Goal: Task Accomplishment & Management: Use online tool/utility

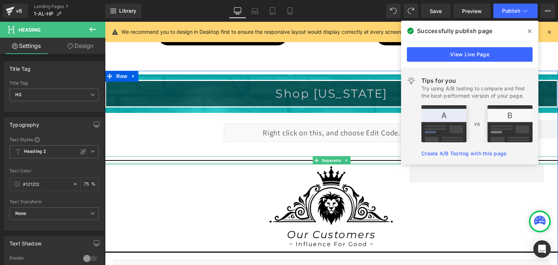
scroll to position [582, 0]
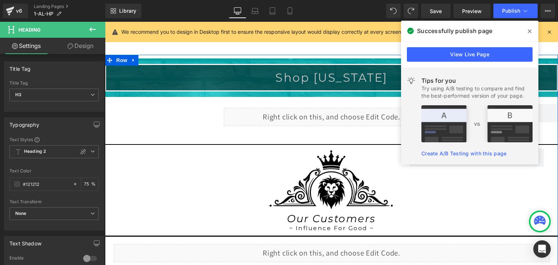
click at [323, 172] on div "Image" at bounding box center [331, 179] width 135 height 60
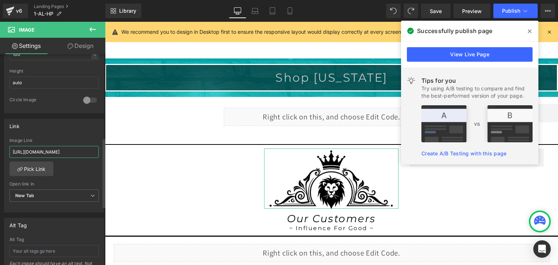
scroll to position [0, 10]
drag, startPoint x: 86, startPoint y: 153, endPoint x: 93, endPoint y: 152, distance: 7.7
click at [93, 152] on input "[URL][DOMAIN_NAME]" at bounding box center [53, 152] width 89 height 12
click at [95, 152] on input "[URL][DOMAIN_NAME]" at bounding box center [53, 152] width 89 height 12
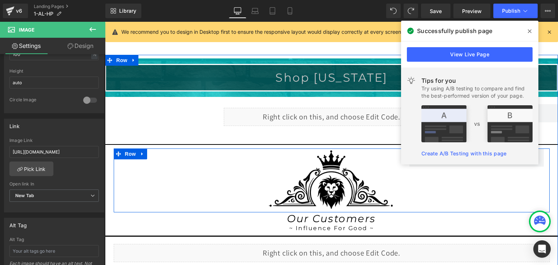
click at [418, 187] on div "Separator Image Row" at bounding box center [332, 181] width 436 height 64
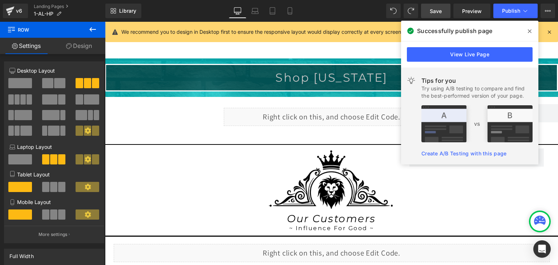
click at [442, 10] on span "Save" at bounding box center [436, 11] width 12 height 8
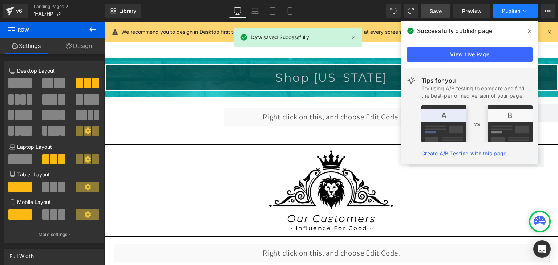
click at [525, 14] on icon at bounding box center [525, 10] width 7 height 7
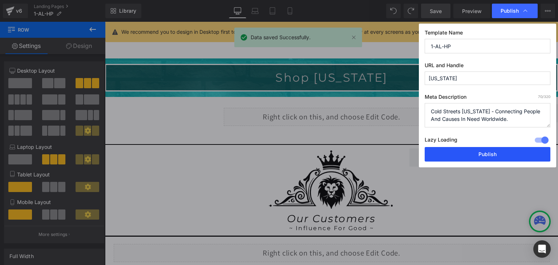
click at [513, 153] on button "Publish" at bounding box center [488, 154] width 126 height 15
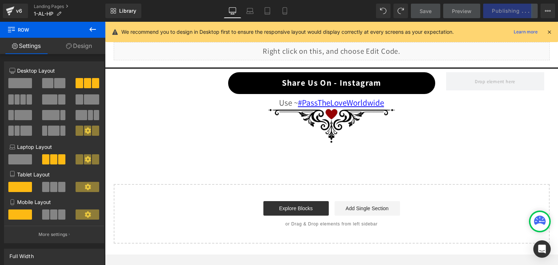
scroll to position [790, 0]
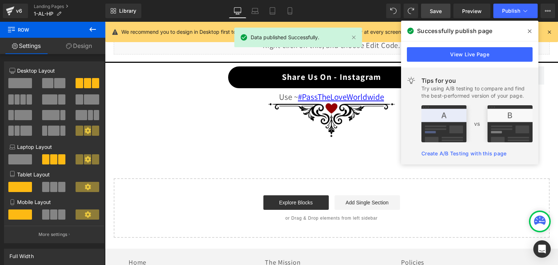
click at [532, 31] on span at bounding box center [530, 31] width 12 height 12
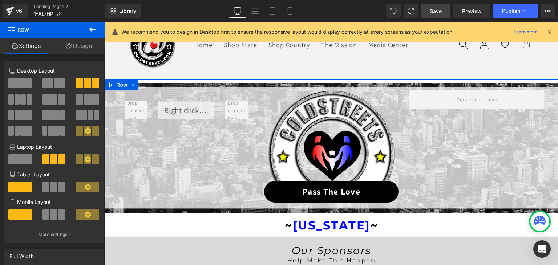
scroll to position [0, 0]
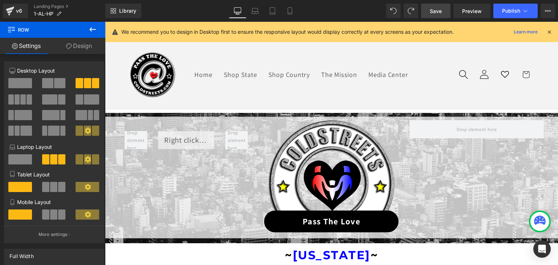
click at [428, 8] on link "Save" at bounding box center [435, 11] width 29 height 15
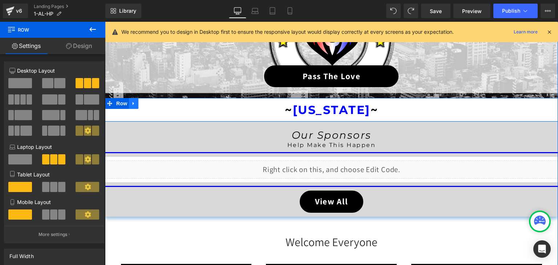
click at [132, 104] on icon at bounding box center [133, 103] width 5 height 5
click at [141, 105] on icon at bounding box center [143, 103] width 5 height 5
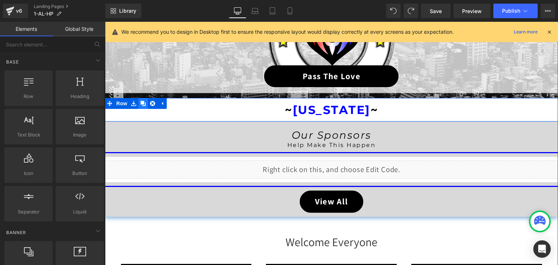
click at [141, 104] on icon at bounding box center [143, 103] width 5 height 5
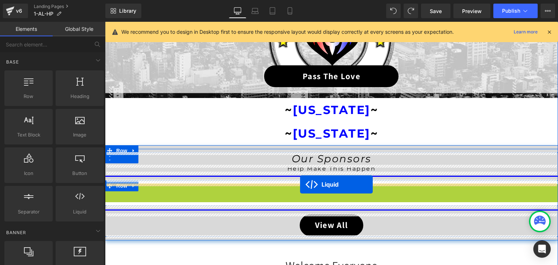
drag, startPoint x: 306, startPoint y: 188, endPoint x: 300, endPoint y: 185, distance: 6.9
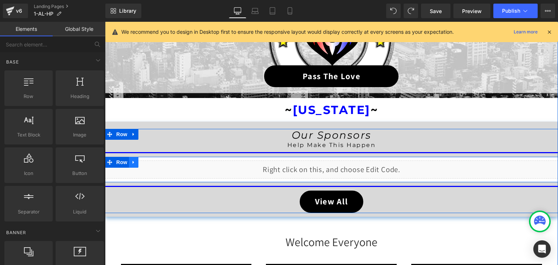
click at [131, 163] on icon at bounding box center [133, 162] width 5 height 5
click at [141, 164] on icon at bounding box center [143, 162] width 5 height 5
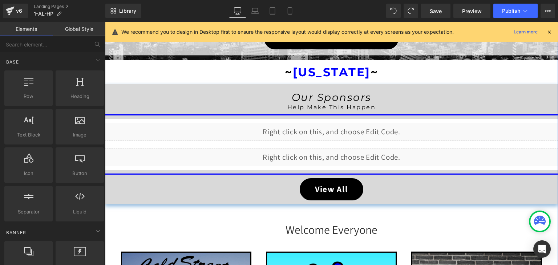
scroll to position [167, 0]
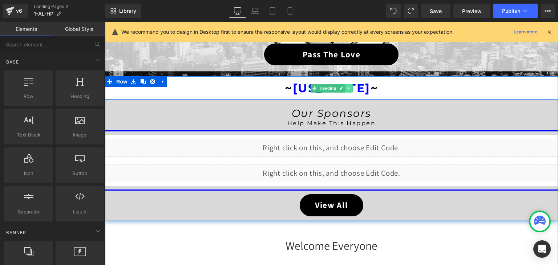
click at [348, 88] on icon at bounding box center [348, 88] width 1 height 3
click at [343, 87] on icon at bounding box center [345, 88] width 4 height 4
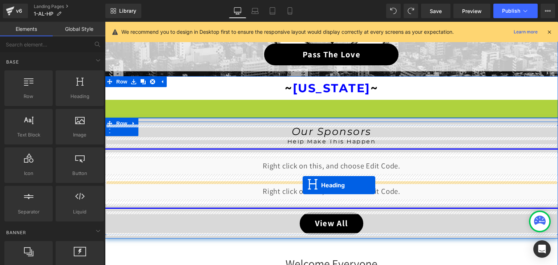
drag, startPoint x: 311, startPoint y: 111, endPoint x: 303, endPoint y: 185, distance: 75.0
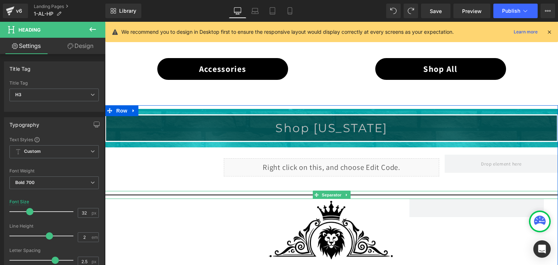
scroll to position [567, 0]
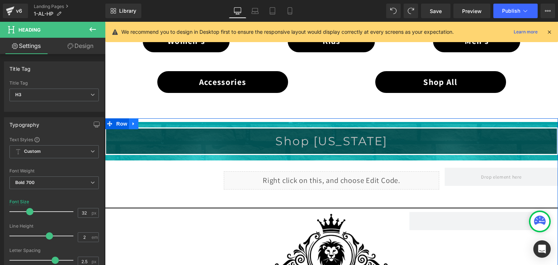
click at [134, 123] on link at bounding box center [133, 124] width 9 height 11
click at [143, 124] on link at bounding box center [143, 124] width 9 height 11
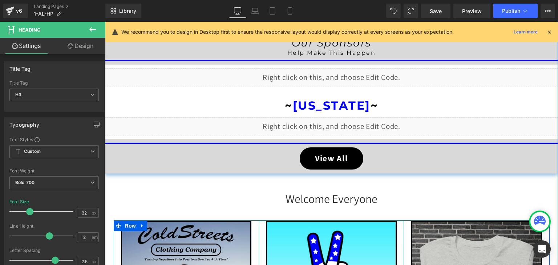
scroll to position [237, 0]
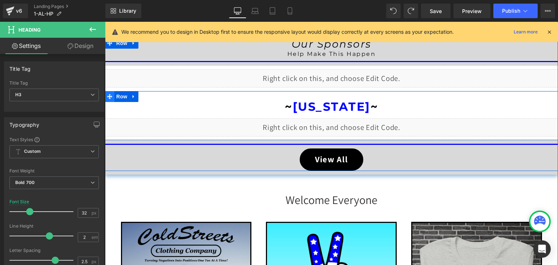
click at [109, 95] on icon at bounding box center [109, 96] width 5 height 5
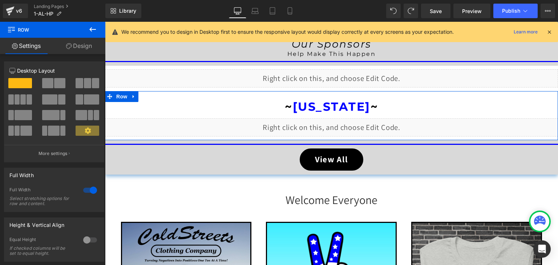
click at [82, 46] on link "Design" at bounding box center [79, 46] width 53 height 16
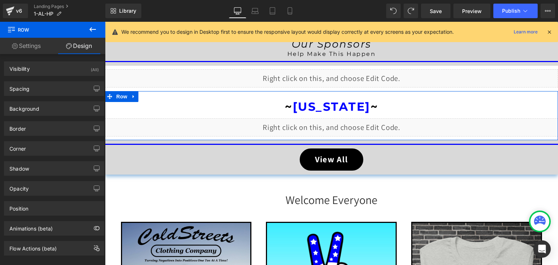
click at [82, 46] on link "Design" at bounding box center [79, 46] width 53 height 16
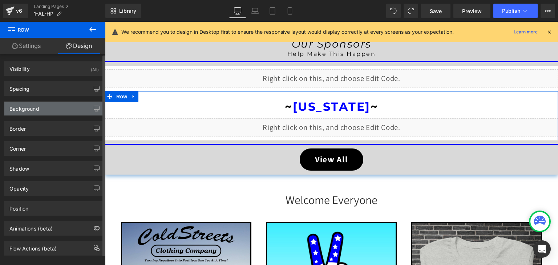
click at [28, 105] on div "Background" at bounding box center [24, 107] width 30 height 10
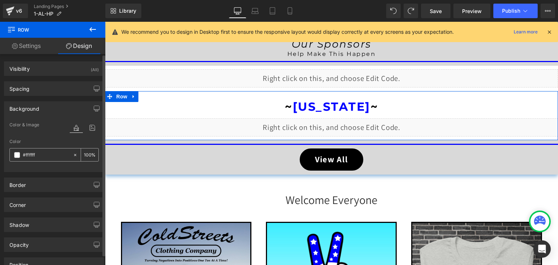
click at [15, 155] on span at bounding box center [17, 155] width 6 height 6
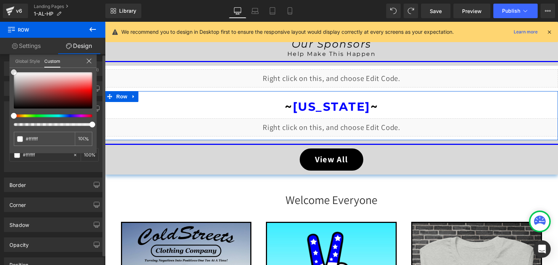
type input "#fb2626"
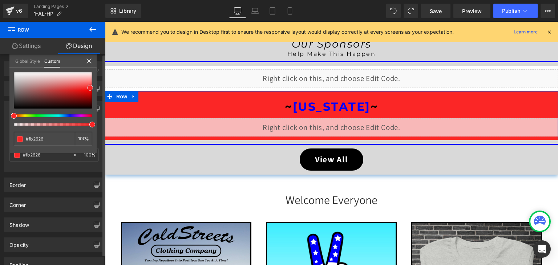
click at [90, 88] on div at bounding box center [53, 90] width 79 height 36
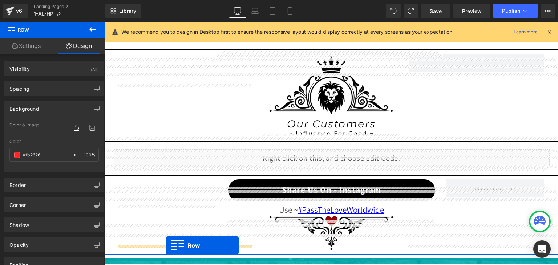
scroll to position [746, 0]
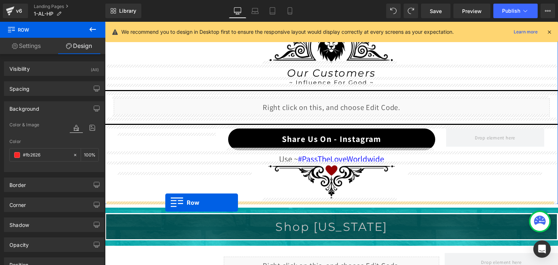
drag, startPoint x: 109, startPoint y: 95, endPoint x: 165, endPoint y: 203, distance: 122.0
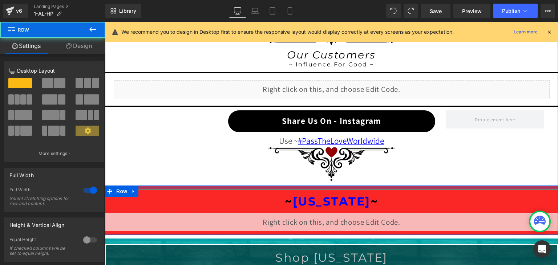
scroll to position [728, 0]
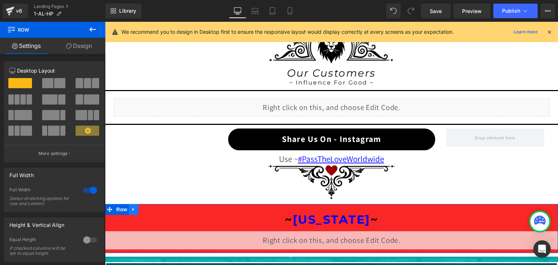
click at [131, 207] on icon at bounding box center [133, 209] width 5 height 5
click at [141, 207] on icon at bounding box center [143, 209] width 5 height 5
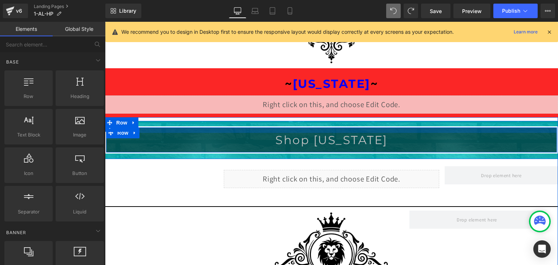
scroll to position [855, 0]
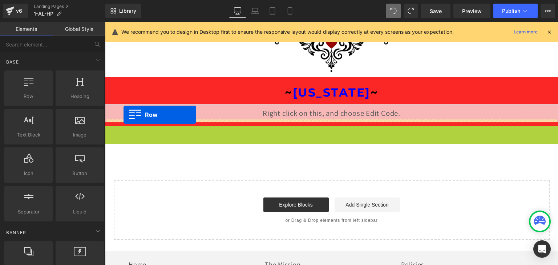
drag, startPoint x: 108, startPoint y: 127, endPoint x: 124, endPoint y: 115, distance: 20.0
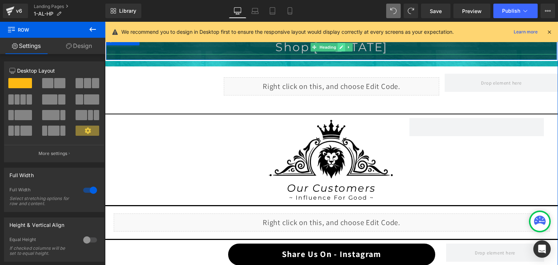
scroll to position [709, 0]
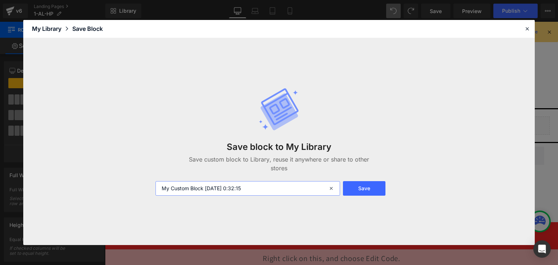
drag, startPoint x: 260, startPoint y: 188, endPoint x: 138, endPoint y: 180, distance: 122.0
click at [138, 180] on div "Save block to My Library Save custom block to Library, reuse it anywhere or sha…" at bounding box center [279, 142] width 512 height 208
type input "h"
type input "HP ALL"
click at [368, 189] on button "Save" at bounding box center [364, 188] width 43 height 15
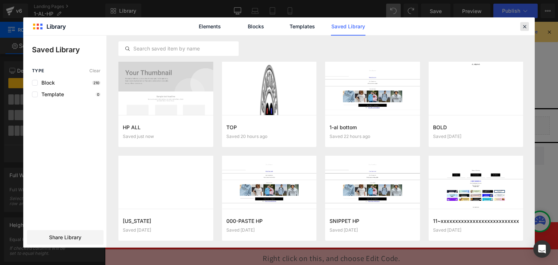
click at [522, 25] on icon at bounding box center [525, 26] width 7 height 7
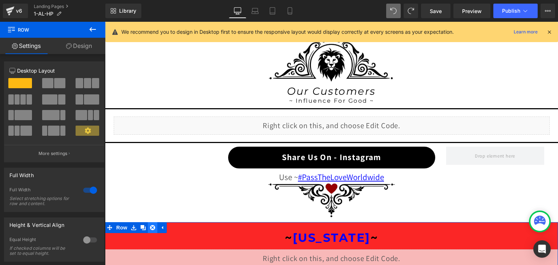
click at [152, 225] on icon at bounding box center [152, 227] width 5 height 5
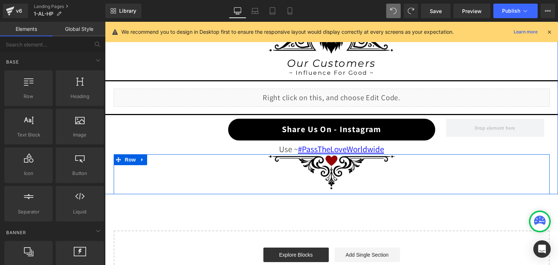
scroll to position [836, 0]
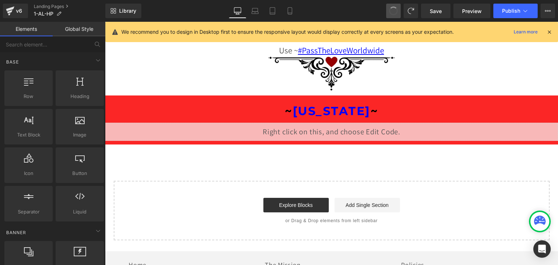
click at [396, 9] on span at bounding box center [394, 11] width 12 height 12
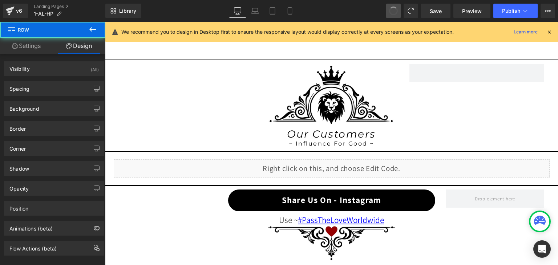
click at [396, 9] on span at bounding box center [393, 10] width 11 height 11
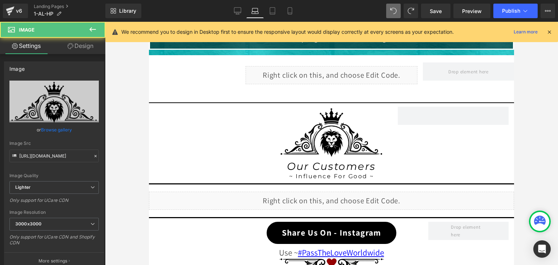
scroll to position [585, 0]
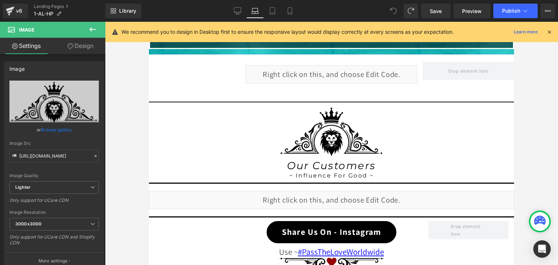
click at [396, 9] on icon at bounding box center [393, 11] width 7 height 7
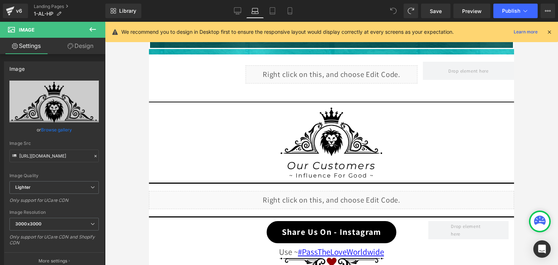
click at [396, 9] on icon at bounding box center [393, 11] width 7 height 7
click at [391, 6] on span at bounding box center [393, 11] width 15 height 15
click at [438, 8] on span "Save" at bounding box center [436, 11] width 12 height 8
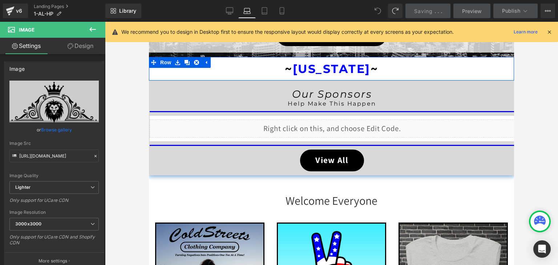
scroll to position [148, 0]
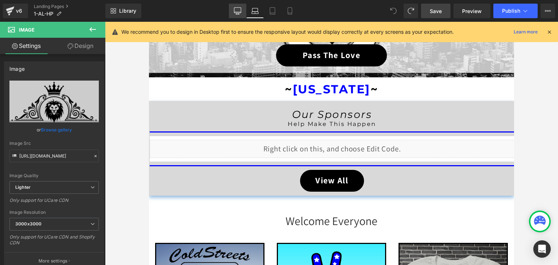
click at [236, 11] on icon at bounding box center [237, 10] width 7 height 7
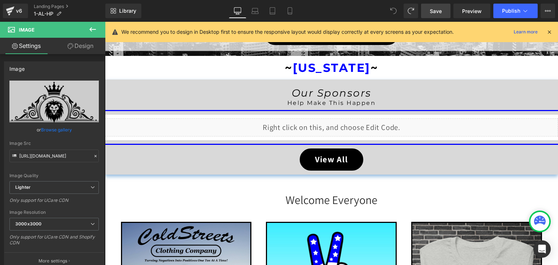
click at [438, 7] on link "Save" at bounding box center [435, 11] width 29 height 15
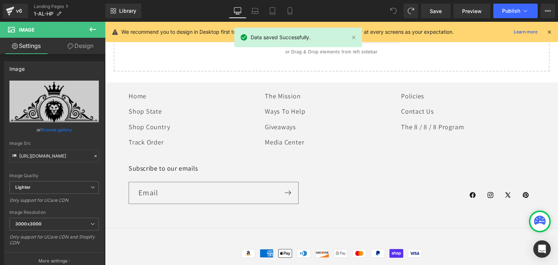
scroll to position [970, 0]
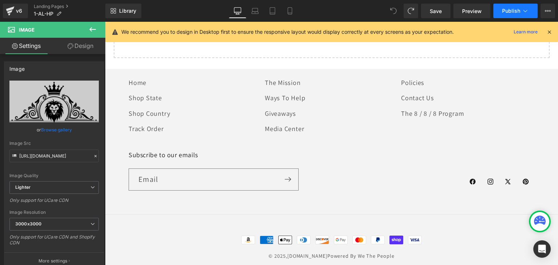
click at [527, 11] on icon at bounding box center [526, 11] width 4 height 2
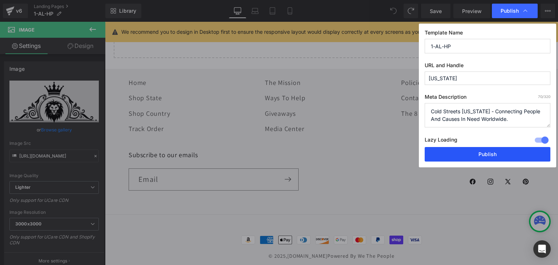
click at [476, 152] on button "Publish" at bounding box center [488, 154] width 126 height 15
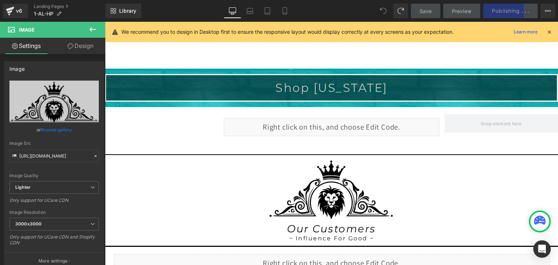
scroll to position [570, 0]
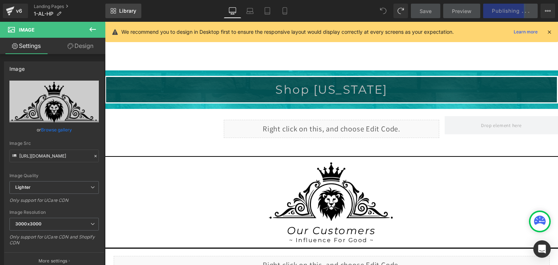
click at [133, 9] on span "Library" at bounding box center [127, 11] width 17 height 7
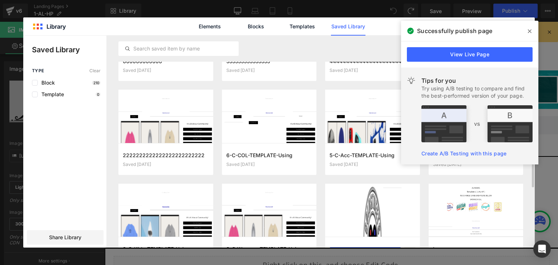
scroll to position [403, 0]
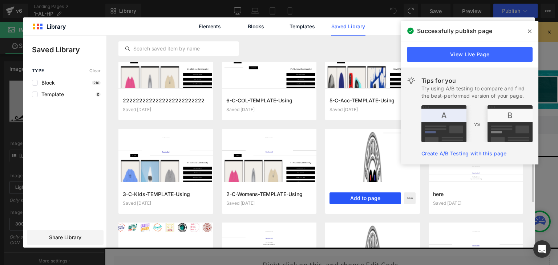
click at [363, 195] on button "Add to page" at bounding box center [366, 199] width 72 height 12
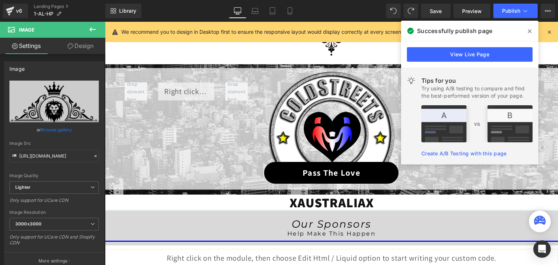
scroll to position [980, 0]
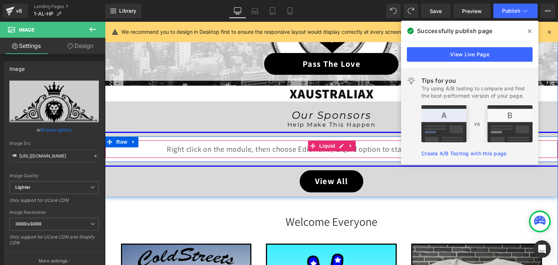
click at [338, 144] on div "Liquid" at bounding box center [331, 149] width 453 height 18
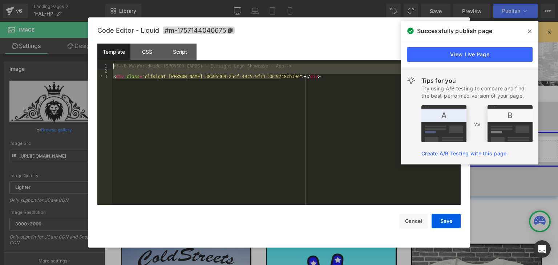
drag, startPoint x: 287, startPoint y: 76, endPoint x: 101, endPoint y: 64, distance: 186.9
click at [101, 64] on pre "1 2 3 <!-- 0-WW-Worldwide-(SPONSOR CARDS) ~ Elfsight Logo Showcase ~ App --> < …" at bounding box center [279, 134] width 364 height 141
click at [410, 223] on button "Cancel" at bounding box center [413, 221] width 29 height 15
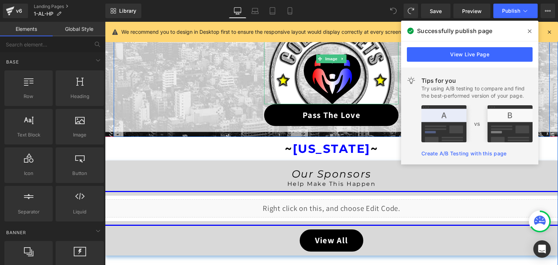
scroll to position [109, 0]
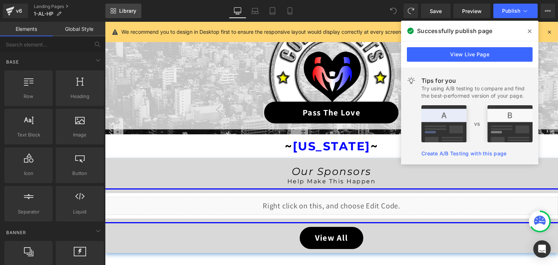
click at [125, 6] on link "Library" at bounding box center [123, 11] width 36 height 15
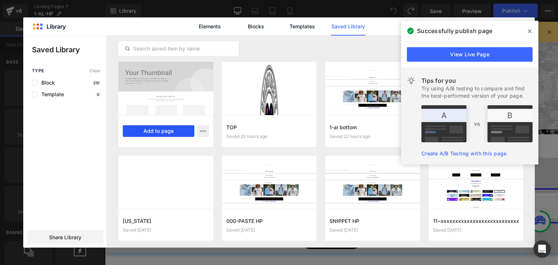
click at [155, 131] on button "Add to page" at bounding box center [159, 131] width 72 height 12
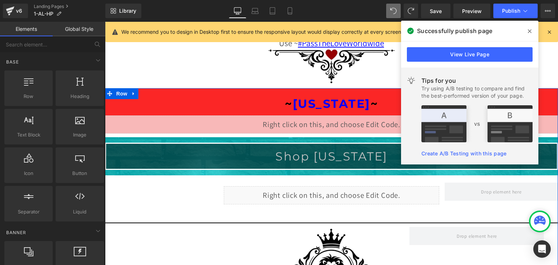
scroll to position [835, 0]
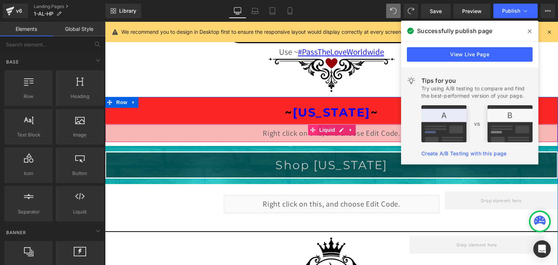
click at [310, 131] on span at bounding box center [312, 130] width 9 height 11
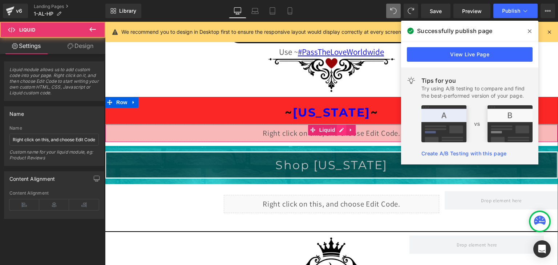
click at [336, 127] on div "Liquid" at bounding box center [331, 133] width 453 height 18
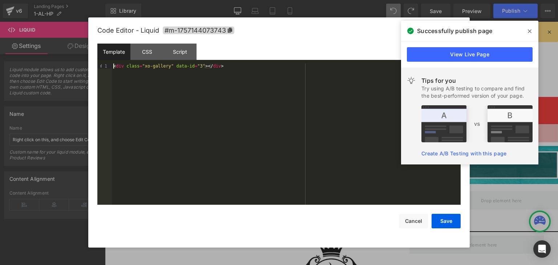
click at [113, 64] on div "< div class = "xo-gallery" data-id = "3" > </ div >" at bounding box center [286, 140] width 349 height 152
click at [125, 67] on div "< div class = "xo-gallery" data-id = "3" > </ div >" at bounding box center [286, 140] width 349 height 152
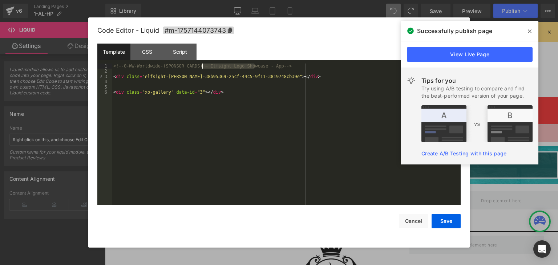
drag, startPoint x: 256, startPoint y: 66, endPoint x: 203, endPoint y: 66, distance: 52.4
click at [203, 66] on div "<!-- 0-WW-Worldwide-(SPONSOR CARDS) ~ Elfsight Logo Showcase ~ App --> < div cl…" at bounding box center [286, 140] width 349 height 152
drag, startPoint x: 192, startPoint y: 66, endPoint x: 181, endPoint y: 68, distance: 11.0
click at [181, 68] on div "<!-- 0-WW-Worldwide-(SPONSOR CARDS) ~ XO Gallery ~ App --> < div class = "elfsi…" at bounding box center [286, 140] width 349 height 152
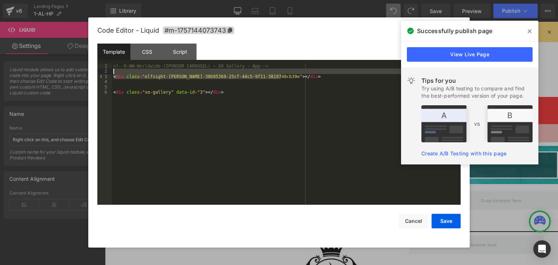
drag, startPoint x: 282, startPoint y: 77, endPoint x: 119, endPoint y: 73, distance: 162.9
click at [119, 73] on div "<!-- 0-WW-Worldwide-(SPONSOR CAROUSEL) ~ XO Gallery ~ App --> < div class = "el…" at bounding box center [286, 140] width 349 height 152
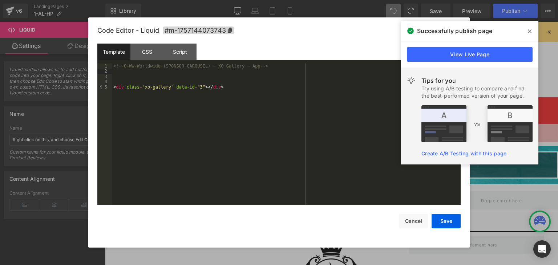
click at [118, 77] on div "<!-- 0-WW-Worldwide-(SPONSOR CAROUSEL) ~ XO Gallery ~ App --> < div class = "xo…" at bounding box center [286, 140] width 349 height 152
click at [119, 77] on div "<!-- 0-WW-Worldwide-(SPONSOR CAROUSEL) ~ XO Gallery ~ App --> < div class = "xo…" at bounding box center [286, 140] width 349 height 152
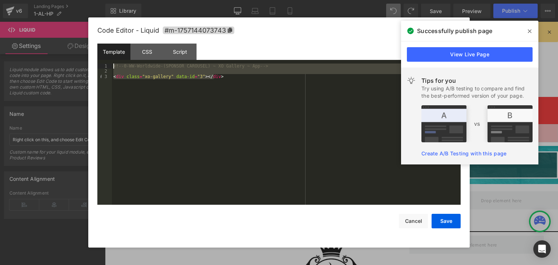
drag, startPoint x: 219, startPoint y: 78, endPoint x: 111, endPoint y: 66, distance: 109.0
click at [111, 66] on pre "1 2 3 <!-- 0-WW-Worldwide-(SPONSOR CAROUSEL) ~ XO Gallery ~ App --> < div class…" at bounding box center [279, 134] width 364 height 141
click at [436, 223] on button "Save" at bounding box center [446, 221] width 29 height 15
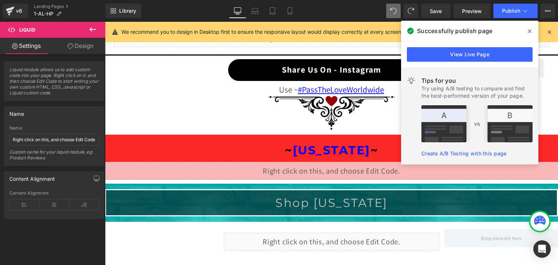
scroll to position [800, 0]
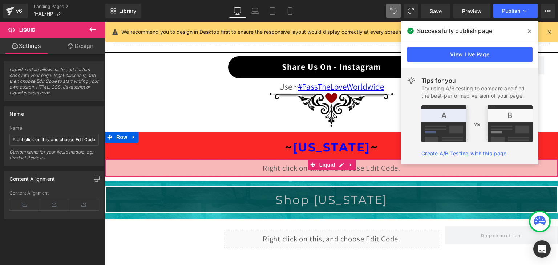
click at [338, 163] on div "Liquid" at bounding box center [331, 168] width 453 height 18
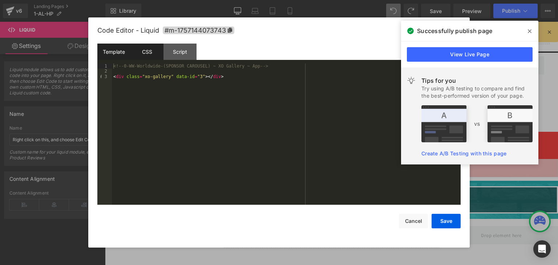
click at [139, 55] on div "CSS" at bounding box center [147, 52] width 33 height 16
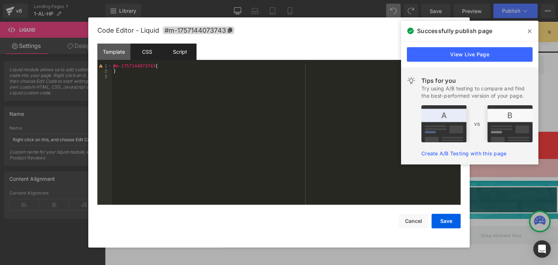
click at [179, 52] on div "Script" at bounding box center [180, 52] width 33 height 16
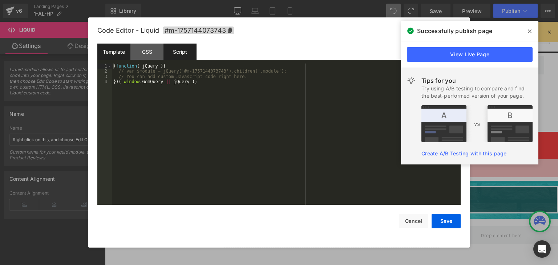
click at [112, 53] on div "Template" at bounding box center [113, 52] width 33 height 16
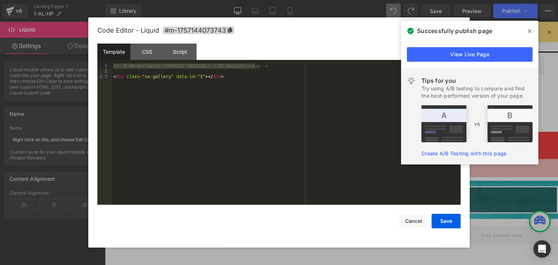
drag, startPoint x: 260, startPoint y: 66, endPoint x: 108, endPoint y: 67, distance: 152.7
click at [108, 67] on pre "1 2 3 <!-- 0-WW-Worldwide-(SPONSOR CAROUSEL) ~ XO Gallery ~ App --> < div class…" at bounding box center [279, 134] width 364 height 141
click at [451, 223] on button "Save" at bounding box center [446, 221] width 29 height 15
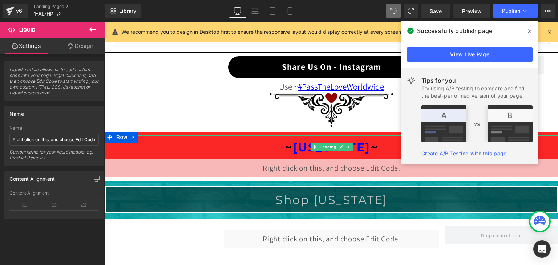
click at [361, 146] on span "[US_STATE]" at bounding box center [332, 147] width 78 height 14
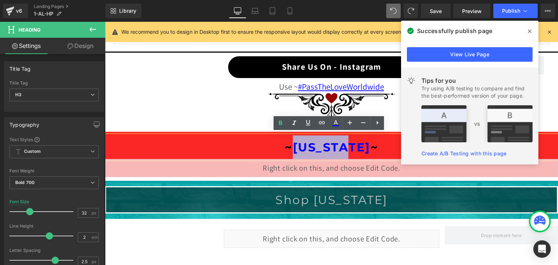
drag, startPoint x: 361, startPoint y: 146, endPoint x: 298, endPoint y: 145, distance: 62.9
click at [298, 145] on span "[US_STATE]" at bounding box center [332, 147] width 78 height 14
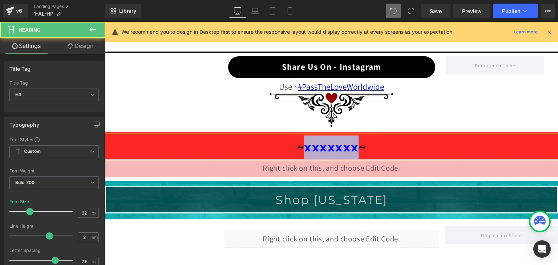
drag, startPoint x: 353, startPoint y: 147, endPoint x: 301, endPoint y: 147, distance: 52.0
click at [304, 147] on span "xxxxxxx" at bounding box center [331, 147] width 55 height 14
click at [328, 145] on span "XXXXXX" at bounding box center [331, 147] width 55 height 14
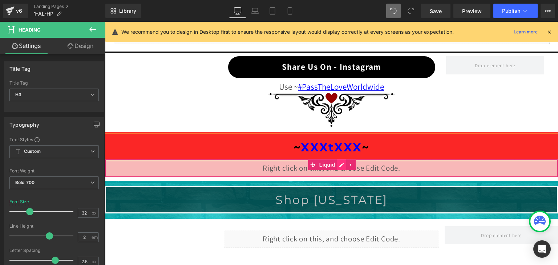
click at [338, 160] on div "Liquid" at bounding box center [331, 168] width 453 height 18
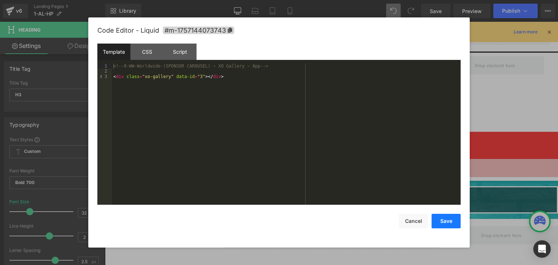
click at [440, 224] on button "Save" at bounding box center [446, 221] width 29 height 15
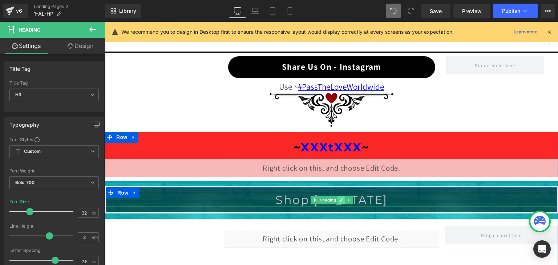
click at [338, 199] on link at bounding box center [342, 200] width 8 height 9
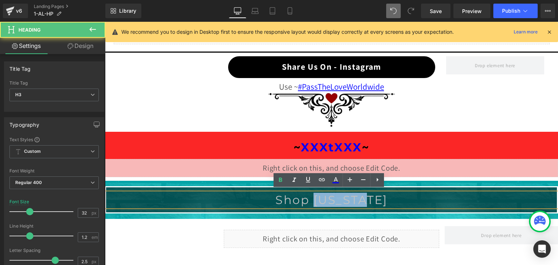
drag, startPoint x: 375, startPoint y: 198, endPoint x: 322, endPoint y: 195, distance: 52.8
click at [322, 195] on font "Shop [US_STATE]" at bounding box center [332, 200] width 112 height 14
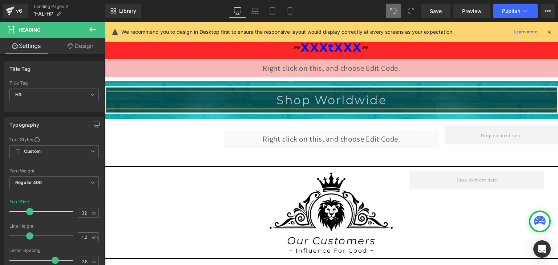
scroll to position [909, 0]
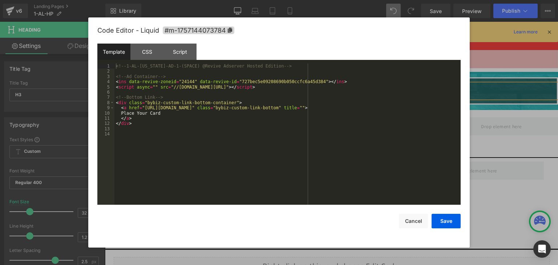
click at [339, 124] on div "Liquid" at bounding box center [332, 130] width 216 height 18
click at [149, 50] on div "CSS" at bounding box center [147, 52] width 33 height 16
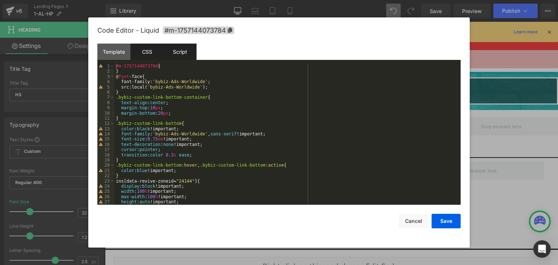
click at [186, 52] on div "Script" at bounding box center [180, 52] width 33 height 16
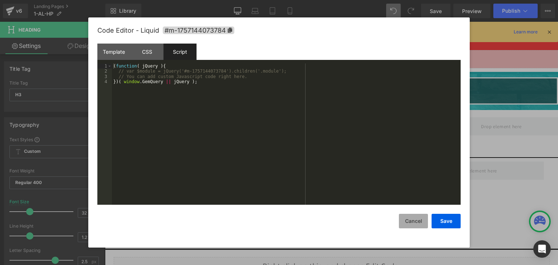
click at [416, 217] on button "Cancel" at bounding box center [413, 221] width 29 height 15
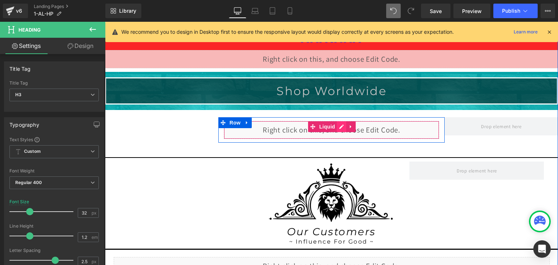
click at [337, 125] on div "Liquid" at bounding box center [332, 130] width 216 height 18
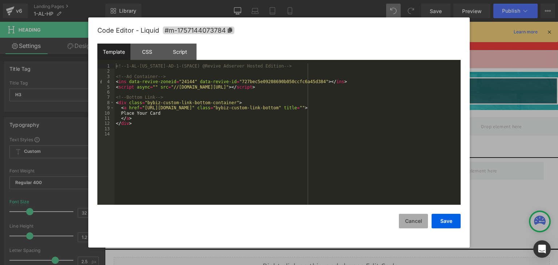
click at [421, 215] on button "Cancel" at bounding box center [413, 221] width 29 height 15
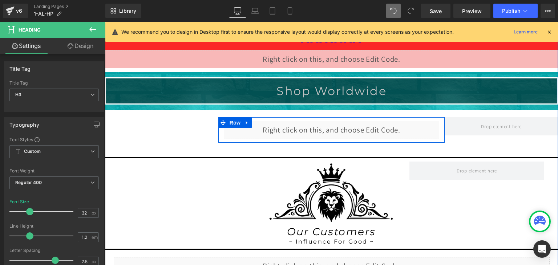
click at [338, 124] on div "Liquid" at bounding box center [332, 130] width 216 height 18
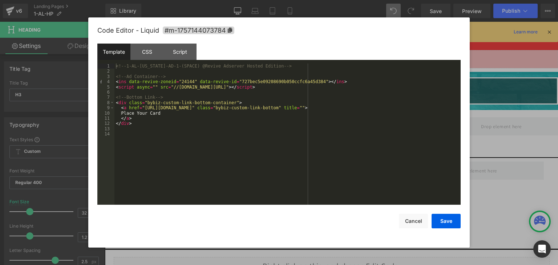
click at [267, 66] on div "<!-- 1-AL-[US_STATE]-AD-1-(SPACE) @Revive Adserver Hosted Edition --> <!-- Ad C…" at bounding box center [288, 140] width 346 height 152
click at [128, 65] on div "<!-- 1-AL-[US_STATE]-AD-1-(SPACE) @Revive Adserver Hosted Edition --> <!-- Ad C…" at bounding box center [288, 140] width 346 height 152
drag, startPoint x: 226, startPoint y: 67, endPoint x: 197, endPoint y: 66, distance: 28.4
click at [197, 66] on div "<!-- XXXXXXXXXXXXXXXXXXXXXXXXXXXX 1-AL-[US_STATE]-AD-1-(SPACE) @Revive Adserver…" at bounding box center [288, 140] width 346 height 152
drag, startPoint x: 261, startPoint y: 67, endPoint x: 196, endPoint y: 67, distance: 65.1
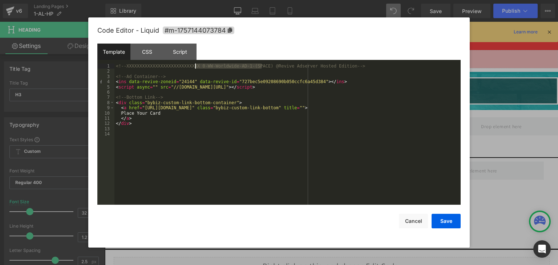
click at [196, 67] on div "<!-- XXXXXXXXXXXXXXXXXXXXXXXXXXXX 0-WW-Worldwide-AD-1-(SPACE) @Revive Adserver …" at bounding box center [288, 140] width 346 height 152
drag, startPoint x: 157, startPoint y: 78, endPoint x: 128, endPoint y: 76, distance: 28.8
click at [128, 76] on div "<!-- XXXXXXXXXXXXXXXXXXXXXXXXXXXX 0-WW-Worldwide-AD-1-(SPACE) @Revive Adserver …" at bounding box center [288, 140] width 346 height 152
click at [449, 223] on button "Save" at bounding box center [446, 221] width 29 height 15
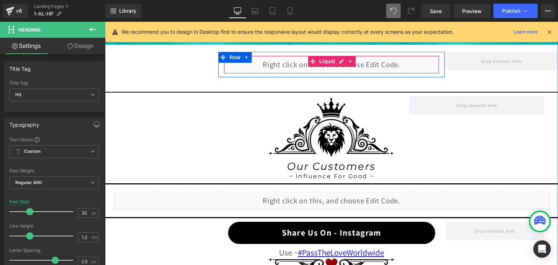
scroll to position [982, 0]
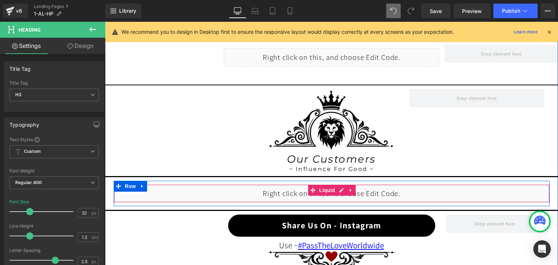
click at [340, 188] on div "Liquid" at bounding box center [332, 194] width 436 height 18
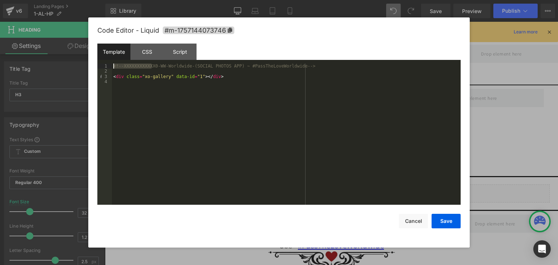
drag, startPoint x: 152, startPoint y: 66, endPoint x: 107, endPoint y: 67, distance: 45.1
click at [107, 67] on pre "1 2 3 4 <!-- XXXXXXXXXXXX0-WW-Worldwide-(SOCIAL PHOTOS APP) ~ #PassTheLoveWorld…" at bounding box center [279, 134] width 364 height 141
click at [141, 66] on div "<!-- XXXXXXXXXXXX0-WW-Worldwide-(SOCIAL PHOTOS APP) ~ #PassTheLoveWorldwide -->…" at bounding box center [286, 134] width 349 height 141
drag, startPoint x: 151, startPoint y: 67, endPoint x: 124, endPoint y: 66, distance: 27.6
click at [124, 66] on div "<!-- XXXXXXXXXXXX0-WW-Worldwide-(SOCIAL PHOTOS APP) ~ #PassTheLoveWorldwide -->…" at bounding box center [286, 140] width 349 height 152
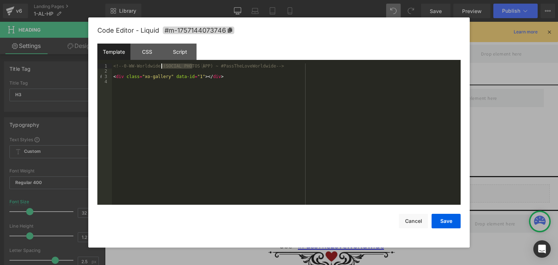
drag, startPoint x: 193, startPoint y: 67, endPoint x: 161, endPoint y: 66, distance: 31.3
click at [161, 66] on div "<!-- 0-WW-Worldwide-(SOCIAL PHOTOS APP) ~ #PassTheLoveWorldwide --> < div class…" at bounding box center [286, 140] width 349 height 152
click at [159, 68] on div "<!-- 0-WW-Worldwide-(XO GALLERY APP) ~ #PassTheLoveWorldwide --> < div class = …" at bounding box center [286, 140] width 349 height 152
click at [204, 67] on div "<!-- 0-WW-Worldwide-(XO GALLERY APP) ~ #PassTheLoveWorldwide --> < div class = …" at bounding box center [286, 140] width 349 height 152
click at [157, 67] on div "<!-- 0-WW-Worldwide-(XO GALLERY APP) ~ #PassTheLoveWorldwide --> < div class = …" at bounding box center [286, 140] width 349 height 152
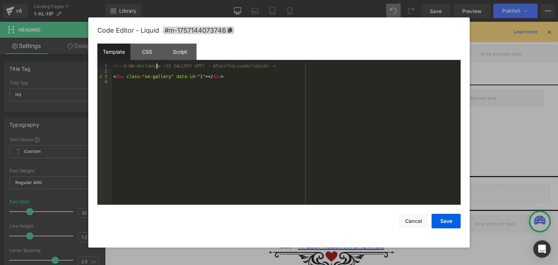
click at [449, 230] on div "Code Editor - Liquid #m-1757144073746 Template CSS Script Data 1 2 3 4 <!-- 0-W…" at bounding box center [279, 132] width 364 height 231
click at [448, 222] on button "Save" at bounding box center [446, 221] width 29 height 15
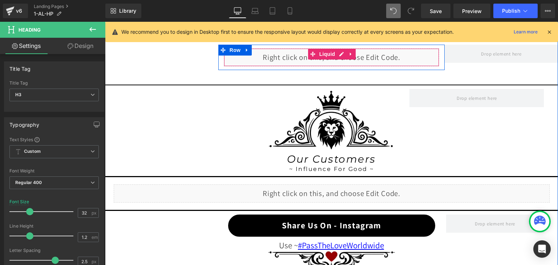
click at [338, 51] on div "Liquid" at bounding box center [332, 57] width 216 height 18
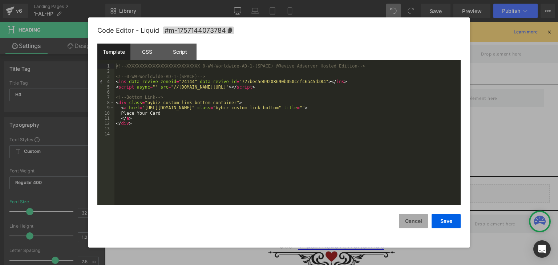
click at [407, 219] on button "Cancel" at bounding box center [413, 221] width 29 height 15
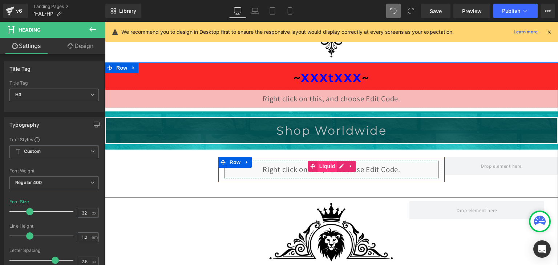
scroll to position [945, 0]
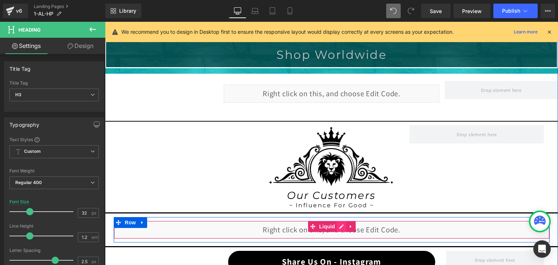
click at [340, 222] on div "Liquid" at bounding box center [332, 230] width 436 height 18
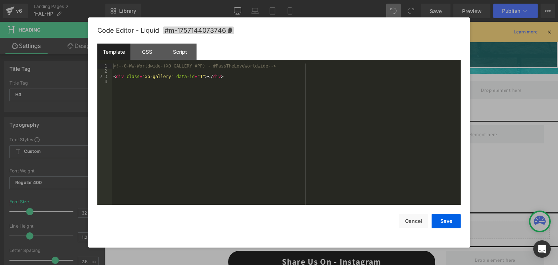
click at [122, 66] on div "<!-- 0-WW-Worldwide-(XO GALLERY APP) ~ #PassTheLoveWorldwide --> < div class = …" at bounding box center [286, 140] width 349 height 152
drag, startPoint x: 187, startPoint y: 65, endPoint x: 174, endPoint y: 66, distance: 12.4
click at [174, 66] on div "<!-- Instagram Connections 0-WW-Worldwide-(XO GALLERY APP) ~ #PassTheLoveWorldw…" at bounding box center [286, 140] width 349 height 152
drag, startPoint x: 199, startPoint y: 67, endPoint x: 175, endPoint y: 66, distance: 24.0
click at [176, 66] on div "<!-- Instagram Connections-Worldwide-(XO GALLERY APP) ~ #PassTheLoveWorldwide -…" at bounding box center [286, 140] width 349 height 152
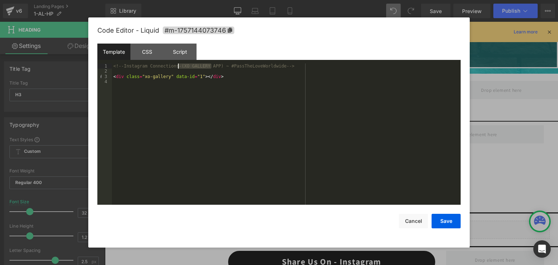
drag, startPoint x: 212, startPoint y: 66, endPoint x: 179, endPoint y: 66, distance: 33.1
click at [179, 66] on div "<!-- Instagram Connections-(XO GALLERY APP) ~ #PassTheLoveWorldwide --> < div c…" at bounding box center [286, 140] width 349 height 152
click at [222, 65] on div "<!-- Instagram Connections-(XO GALLERY APP) ~ #PassTheLoveWorldwide --> < div c…" at bounding box center [286, 140] width 349 height 152
paste textarea
drag, startPoint x: 212, startPoint y: 66, endPoint x: 177, endPoint y: 69, distance: 34.3
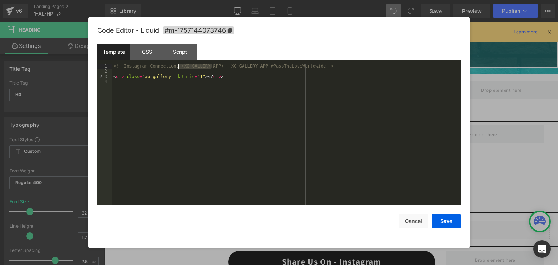
click at [177, 69] on div "<!-- Instagram Connections-(XO GALLERY APP) ~ XO GALLERY APP #PassTheLoveWorldw…" at bounding box center [286, 140] width 349 height 152
drag, startPoint x: 266, startPoint y: 66, endPoint x: 318, endPoint y: 66, distance: 52.4
click at [318, 66] on div "<!-- Instagram Connections-(On All HP Gempages) ~ XO GALLERY APP #PassTheLoveWo…" at bounding box center [286, 140] width 349 height 152
click at [268, 64] on div "<!-- Instagram Connections-(On All HP Gempages) ~ XO GALLERY APP #PassTheLoveWo…" at bounding box center [286, 134] width 349 height 141
click at [267, 64] on div "<!-- Instagram Connections-(On All HP Gempages) ~ XO GALLERY APP #PassTheLoveWo…" at bounding box center [286, 140] width 349 height 152
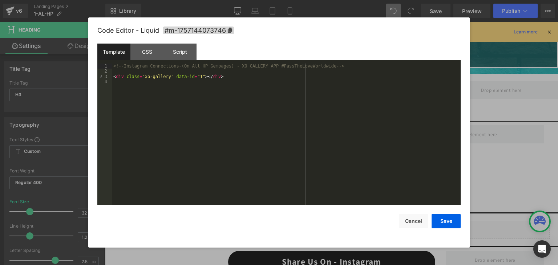
click at [183, 65] on div "<!-- Instagram Connections-(On All HP Gempages) ~ XO GALLERY APP #PassTheLoveWo…" at bounding box center [286, 140] width 349 height 152
click at [187, 66] on div "<!-- Instagram Connections-(One All HP Gempages) ~ XO GALLERY APP #PassTheLoveW…" at bounding box center [286, 140] width 349 height 152
click at [208, 60] on div "Template CSS Script Data" at bounding box center [279, 54] width 364 height 20
click at [540, 148] on div at bounding box center [279, 132] width 558 height 265
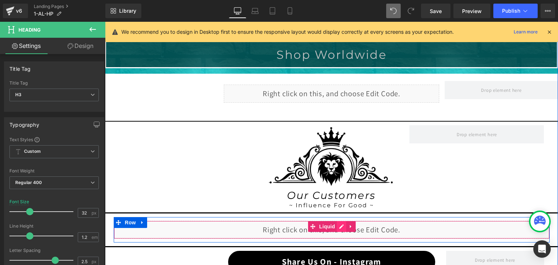
click at [341, 224] on div "Liquid" at bounding box center [332, 230] width 436 height 18
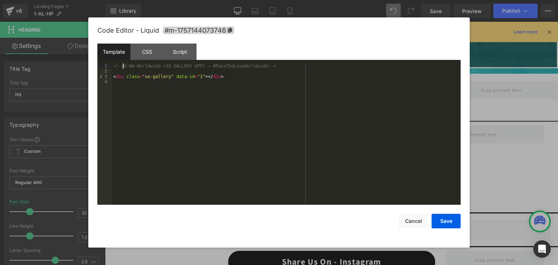
click at [124, 65] on div "<!-- 0-WW-Worldwide-(XO GALLERY APP) ~ #PassTheLoveWorldwide --> < div class = …" at bounding box center [286, 140] width 349 height 152
click at [412, 223] on button "Cancel" at bounding box center [413, 221] width 29 height 15
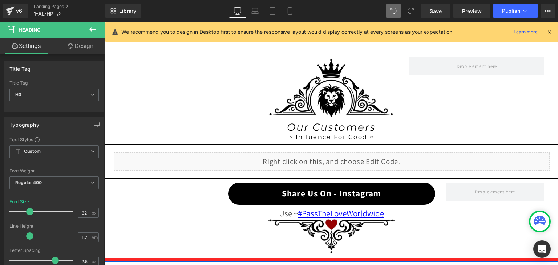
scroll to position [1018, 0]
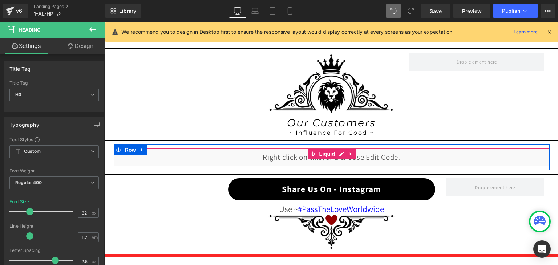
click at [336, 152] on div "Liquid" at bounding box center [332, 157] width 436 height 18
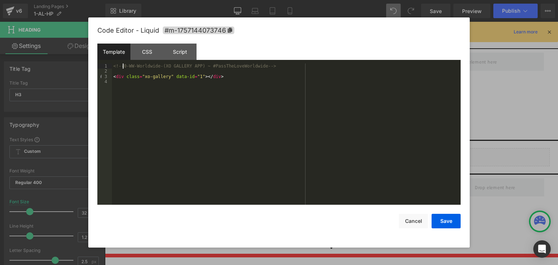
click at [124, 65] on div "<!-- 0-WW-Worldwide-(XO GALLERY APP) ~ #PassTheLoveWorldwide --> < div class = …" at bounding box center [286, 140] width 349 height 152
drag, startPoint x: 173, startPoint y: 65, endPoint x: 207, endPoint y: 66, distance: 33.8
click at [207, 66] on div "<!-- Instagram Connections0-WW-Worldwide-(XO GALLERY APP) ~ #PassTheLoveWorldwi…" at bounding box center [286, 140] width 349 height 152
drag, startPoint x: 212, startPoint y: 64, endPoint x: 179, endPoint y: 67, distance: 33.2
click at [179, 67] on div "<!-- Instagram Connections-(XO GALLERY APP) ~ #PassTheLoveWorldwide --> < div c…" at bounding box center [286, 140] width 349 height 152
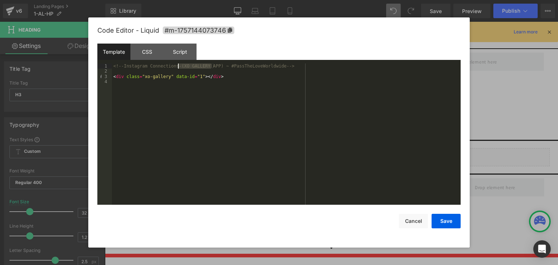
click at [222, 67] on div "<!-- Instagram Connections-(XO GALLERY APP) ~ #PassTheLoveWorldwide --> < div c…" at bounding box center [286, 140] width 349 height 152
paste textarea
drag, startPoint x: 179, startPoint y: 67, endPoint x: 212, endPoint y: 64, distance: 33.9
click at [212, 64] on div "<!-- Instagram Connections-(XO GALLERY APP) ~ XO GALLERY APP #PassTheLoveWorldw…" at bounding box center [286, 140] width 349 height 152
click at [451, 221] on button "Save" at bounding box center [446, 221] width 29 height 15
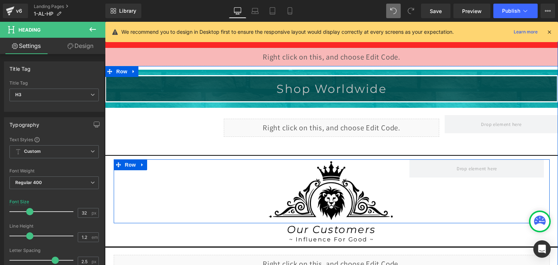
scroll to position [909, 0]
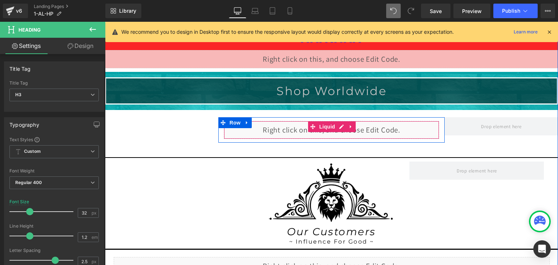
click at [339, 123] on div "Liquid" at bounding box center [332, 130] width 216 height 18
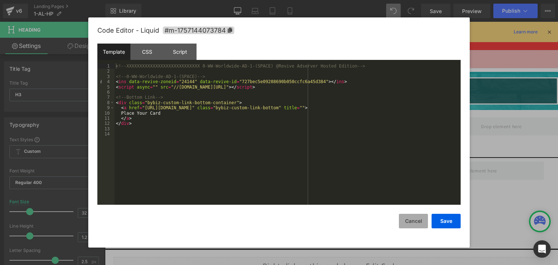
click at [420, 219] on button "Cancel" at bounding box center [413, 221] width 29 height 15
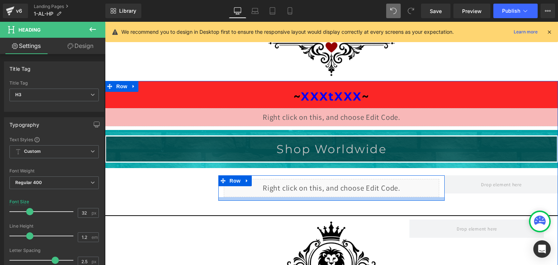
scroll to position [800, 0]
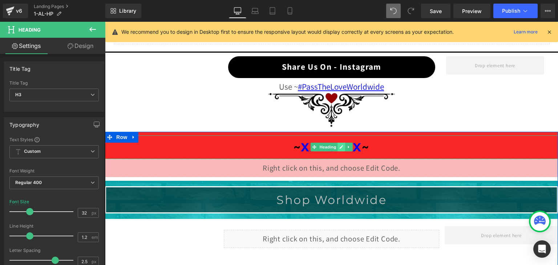
click at [340, 145] on icon at bounding box center [342, 147] width 4 height 4
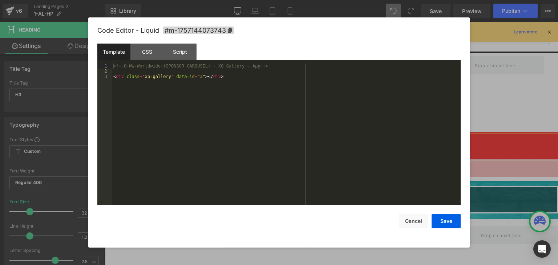
click at [341, 163] on div "Liquid" at bounding box center [331, 168] width 453 height 18
click at [414, 218] on button "Cancel" at bounding box center [413, 221] width 29 height 15
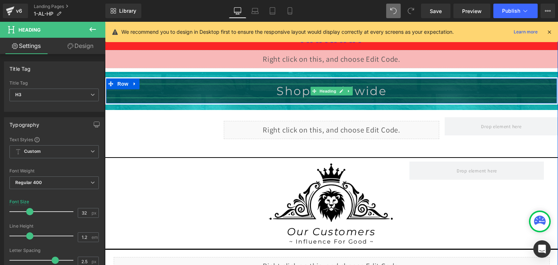
scroll to position [1054, 0]
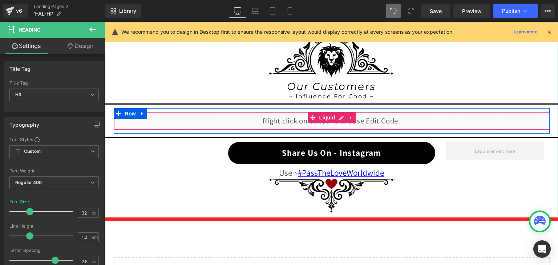
click at [339, 114] on div "Liquid" at bounding box center [332, 121] width 436 height 18
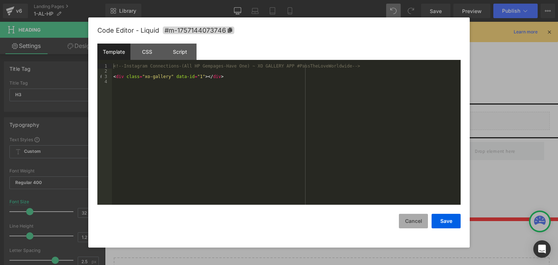
click at [409, 221] on button "Cancel" at bounding box center [413, 221] width 29 height 15
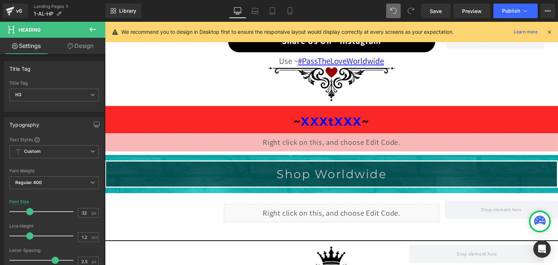
scroll to position [836, 0]
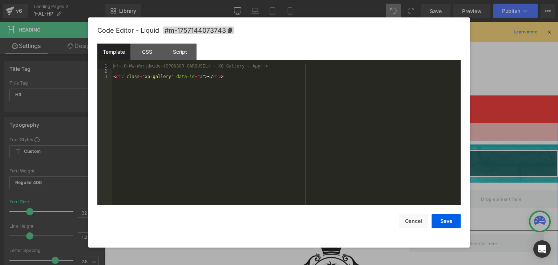
click at [336, 126] on div "Liquid" at bounding box center [331, 132] width 453 height 18
drag, startPoint x: 262, startPoint y: 66, endPoint x: 106, endPoint y: 66, distance: 156.0
click at [106, 66] on pre "1 2 3 <!-- 0-WW-Worldwide-(SPONSOR CAROUSEL) ~ XO Gallery ~ App --> < div class…" at bounding box center [279, 134] width 364 height 141
click at [451, 222] on button "Save" at bounding box center [446, 221] width 29 height 15
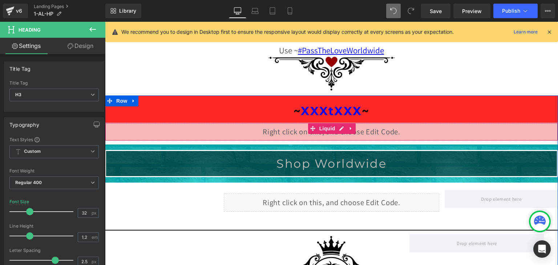
click at [339, 126] on div "Liquid" at bounding box center [331, 132] width 453 height 18
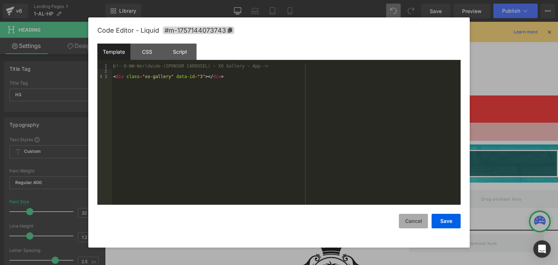
click at [414, 223] on button "Cancel" at bounding box center [413, 221] width 29 height 15
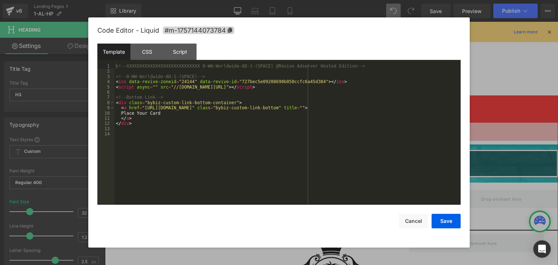
click at [341, 197] on div "Liquid" at bounding box center [332, 203] width 216 height 18
click at [412, 221] on button "Cancel" at bounding box center [413, 221] width 29 height 15
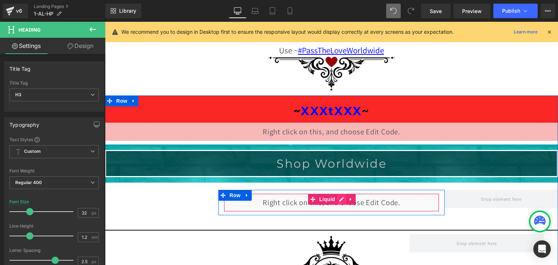
click at [338, 197] on div "Liquid" at bounding box center [332, 203] width 216 height 18
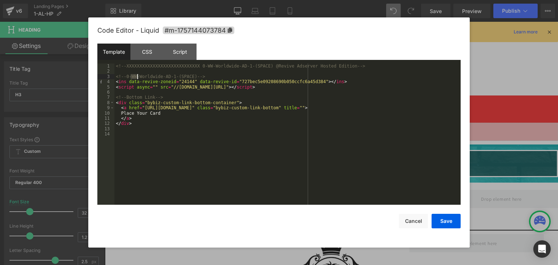
drag, startPoint x: 131, startPoint y: 77, endPoint x: 138, endPoint y: 79, distance: 7.8
click at [138, 79] on div "<!-- XXXXXXXXXXXXXXXXXXXXXXXXXXXX 0-WW-Worldwide-AD-1-(SPACE) @Revive Adserver …" at bounding box center [288, 140] width 346 height 152
click at [417, 223] on button "Cancel" at bounding box center [413, 221] width 29 height 15
click at [337, 199] on div "Liquid" at bounding box center [332, 203] width 216 height 18
click at [415, 225] on button "Cancel" at bounding box center [413, 221] width 29 height 15
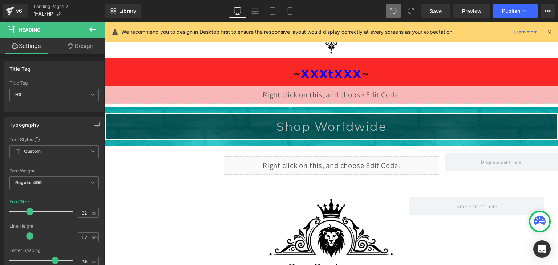
scroll to position [1018, 0]
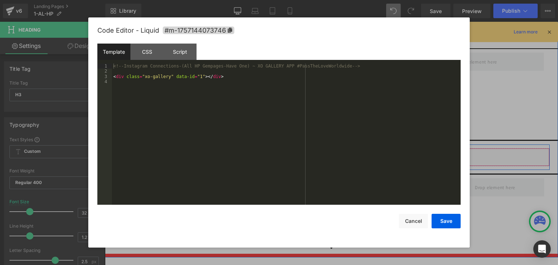
click at [340, 154] on div "Liquid" at bounding box center [332, 157] width 436 height 18
click at [452, 224] on button "Save" at bounding box center [446, 221] width 29 height 15
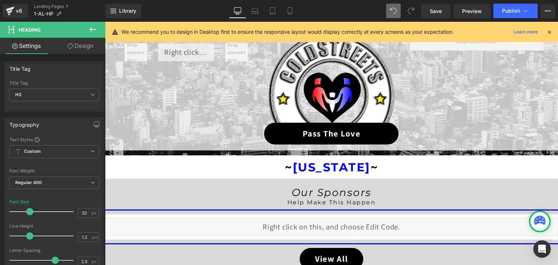
scroll to position [0, 0]
